Goal: Task Accomplishment & Management: Manage account settings

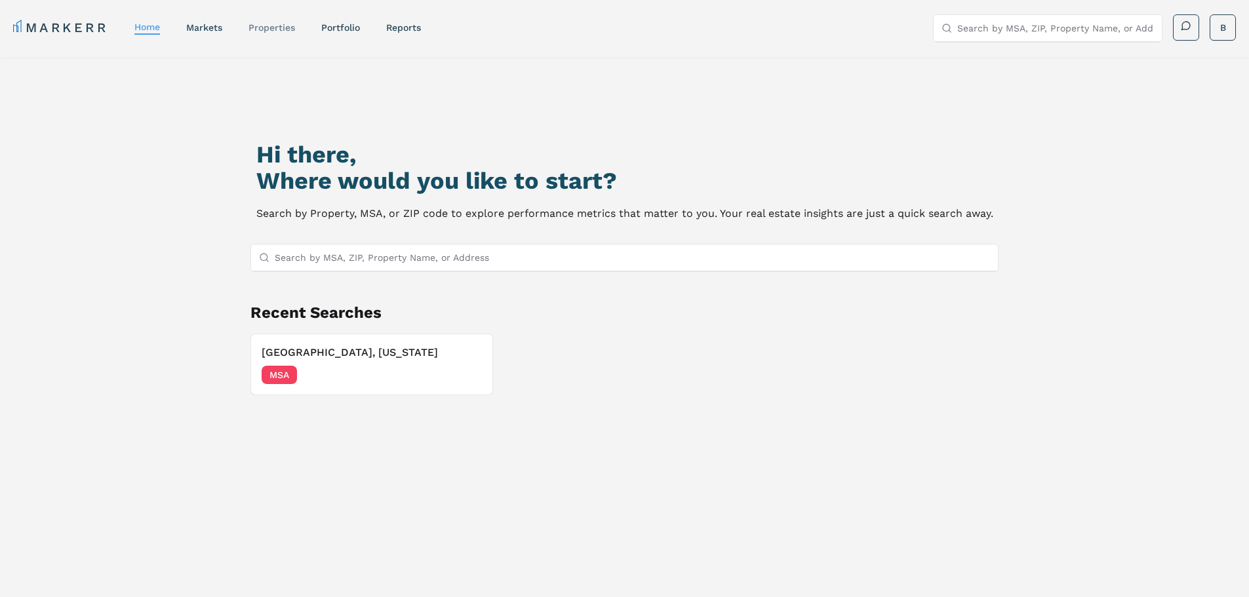
click at [282, 24] on link "properties" at bounding box center [272, 27] width 47 height 10
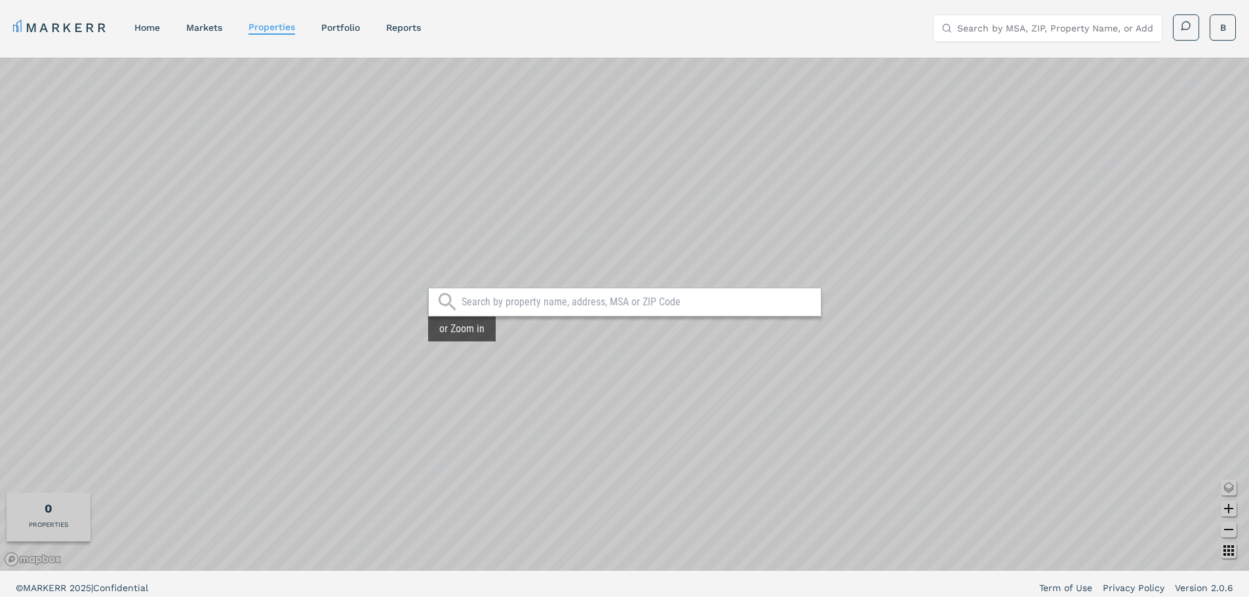
click at [221, 39] on div "MARKERR home markets properties Portfolio reports Search by MSA, ZIP, Property …" at bounding box center [624, 27] width 1223 height 27
click at [217, 30] on link "markets" at bounding box center [204, 27] width 36 height 10
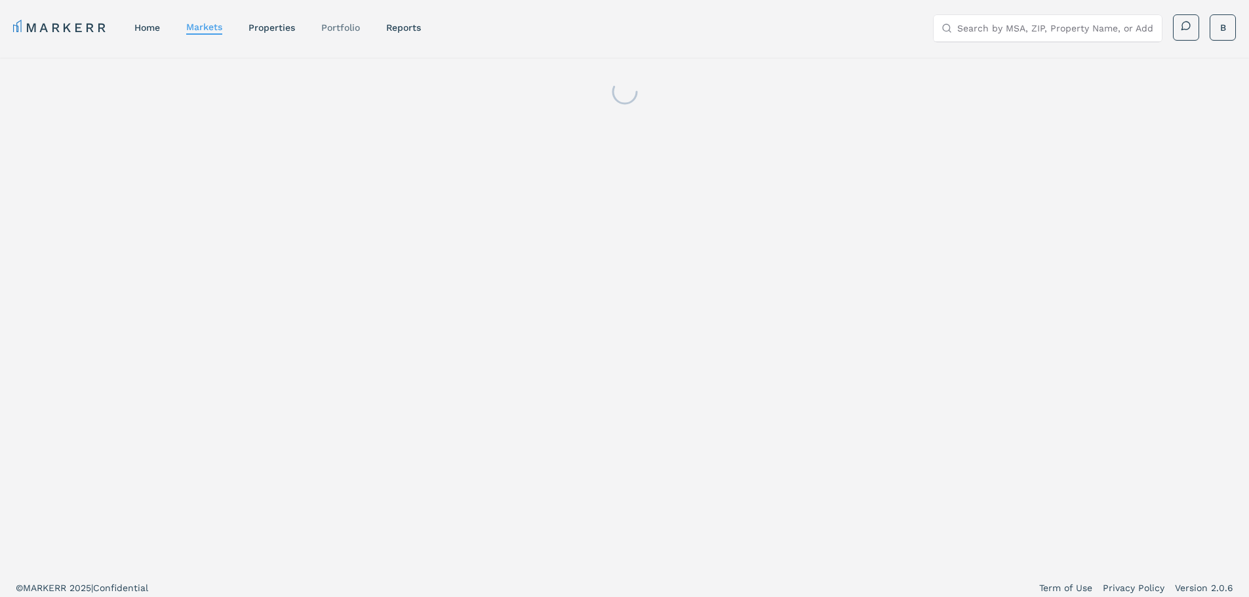
click at [333, 22] on link "Portfolio" at bounding box center [340, 27] width 39 height 10
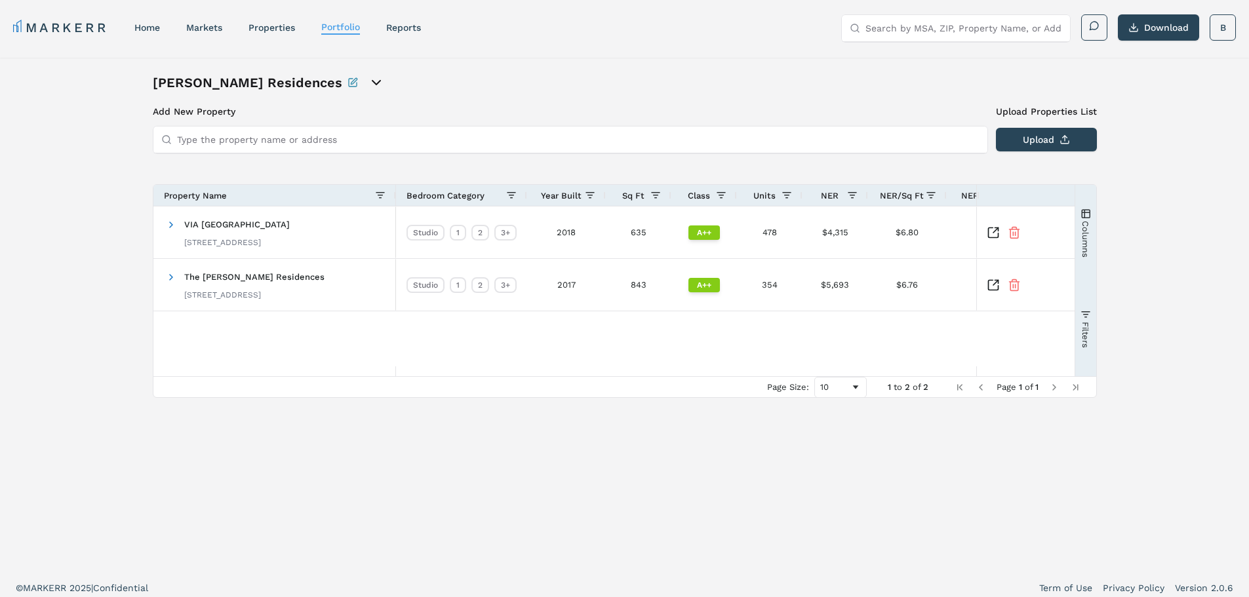
click at [62, 31] on link "MARKERR" at bounding box center [60, 27] width 95 height 18
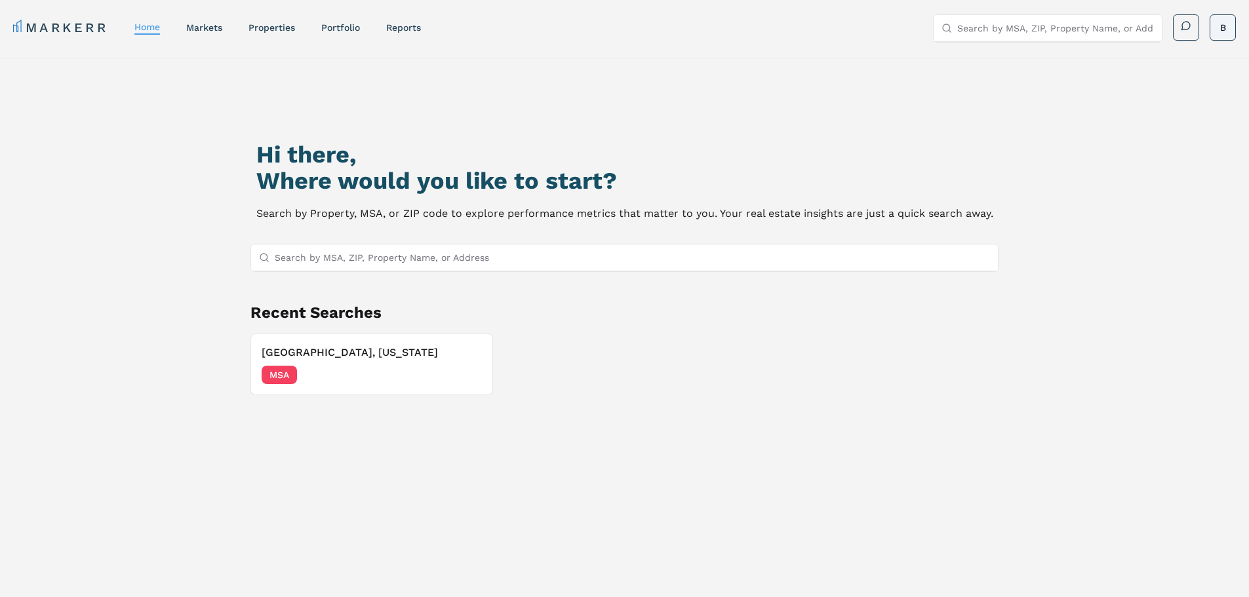
click at [1211, 27] on html "MARKERR home markets properties Portfolio reports Search by MSA, ZIP, Property …" at bounding box center [624, 355] width 1249 height 710
click at [1232, 119] on div "Log Out" at bounding box center [1223, 126] width 60 height 24
click at [1224, 29] on html "MARKERR home markets properties Portfolio reports Search by MSA, ZIP, Property …" at bounding box center [624, 355] width 1249 height 710
click at [1221, 124] on link "Log Out" at bounding box center [1220, 126] width 35 height 10
